Goal: Transaction & Acquisition: Purchase product/service

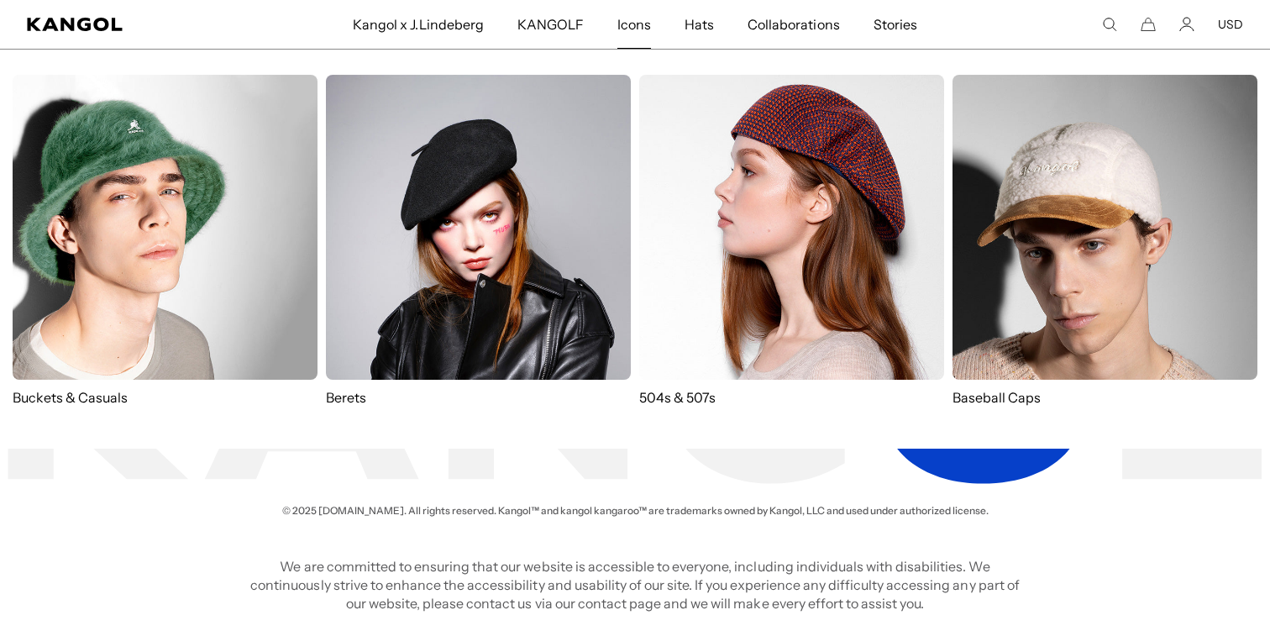
scroll to position [0, 346]
click at [683, 397] on p "504s & 507s" at bounding box center [791, 397] width 305 height 18
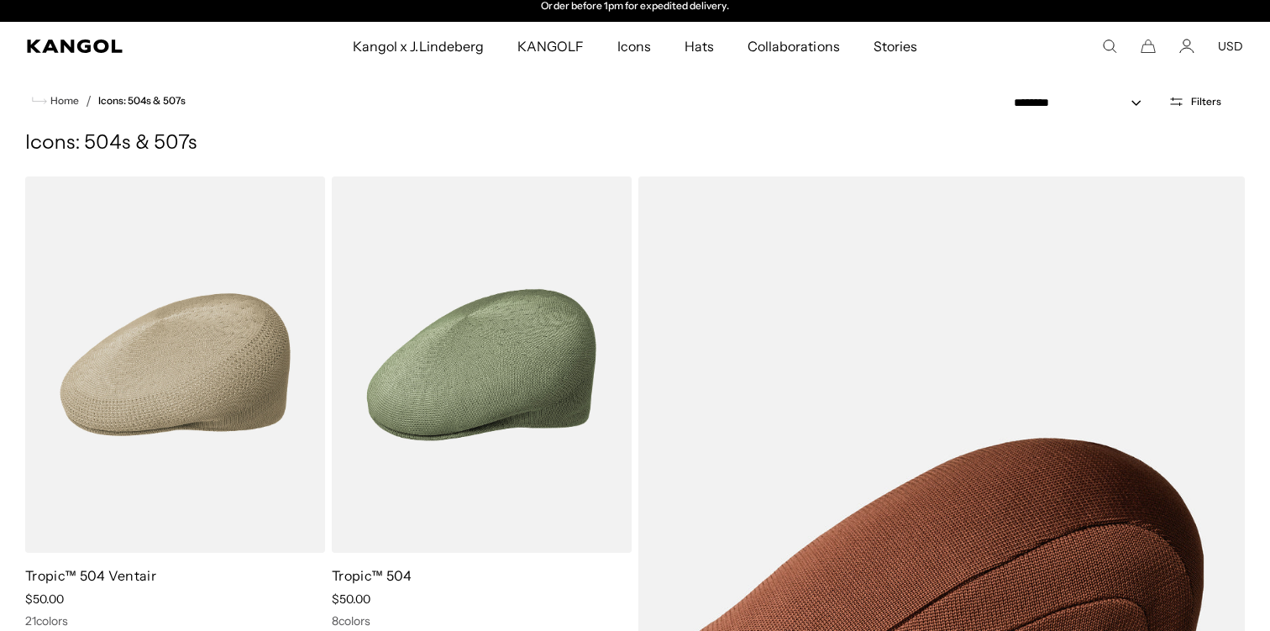
scroll to position [9, 0]
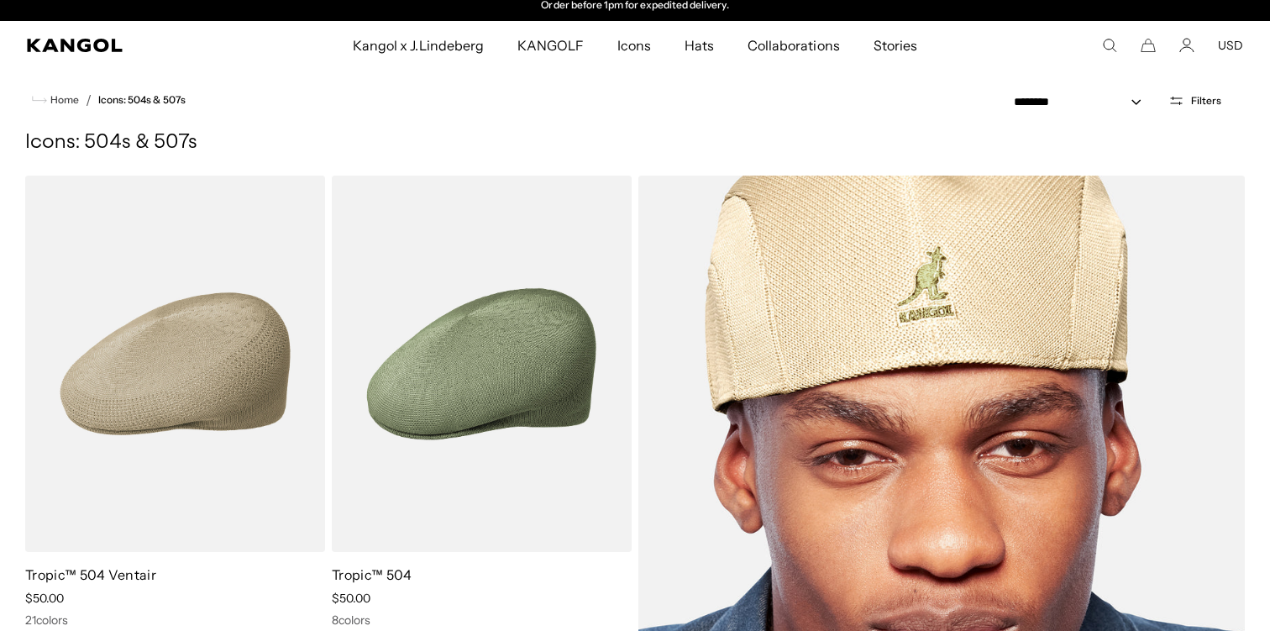
click at [794, 456] on img at bounding box center [941, 602] width 606 height 853
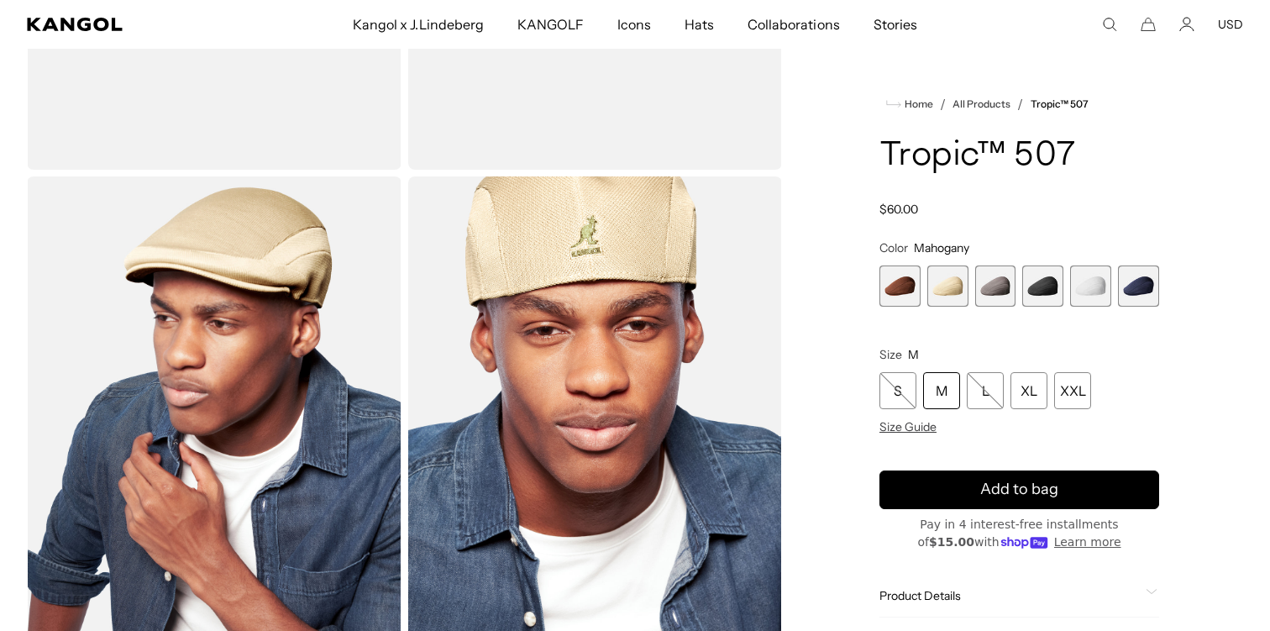
scroll to position [438, 0]
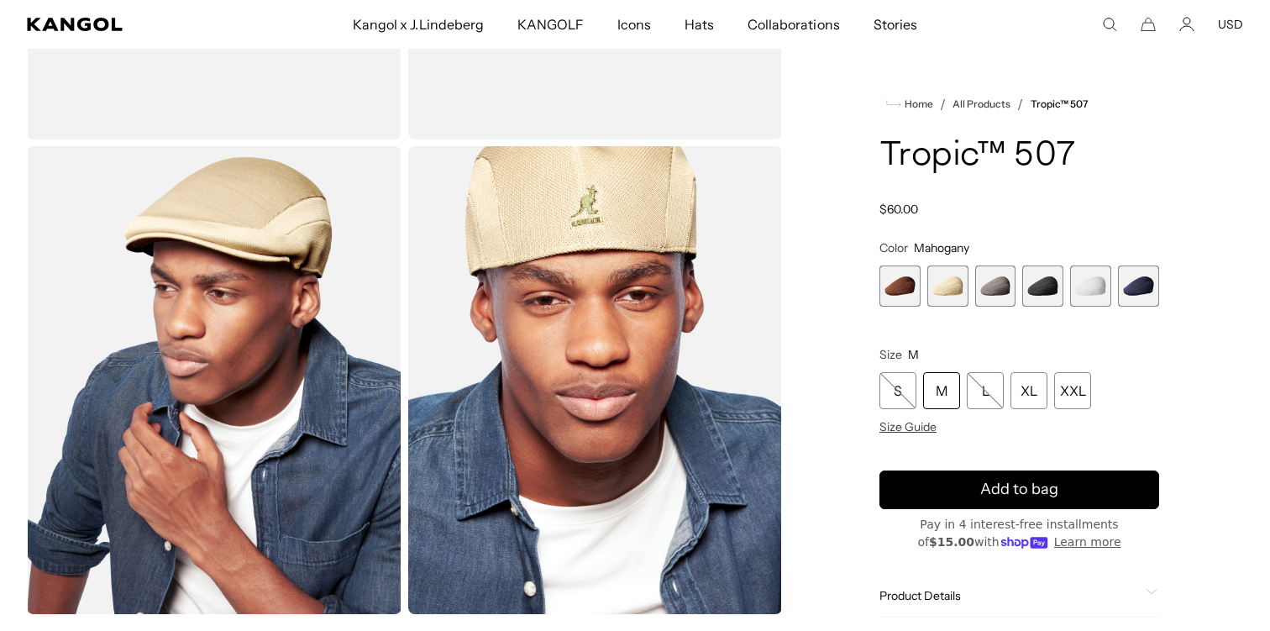
click at [1145, 306] on span "6 of 6" at bounding box center [1138, 285] width 41 height 41
